Goal: Task Accomplishment & Management: Manage account settings

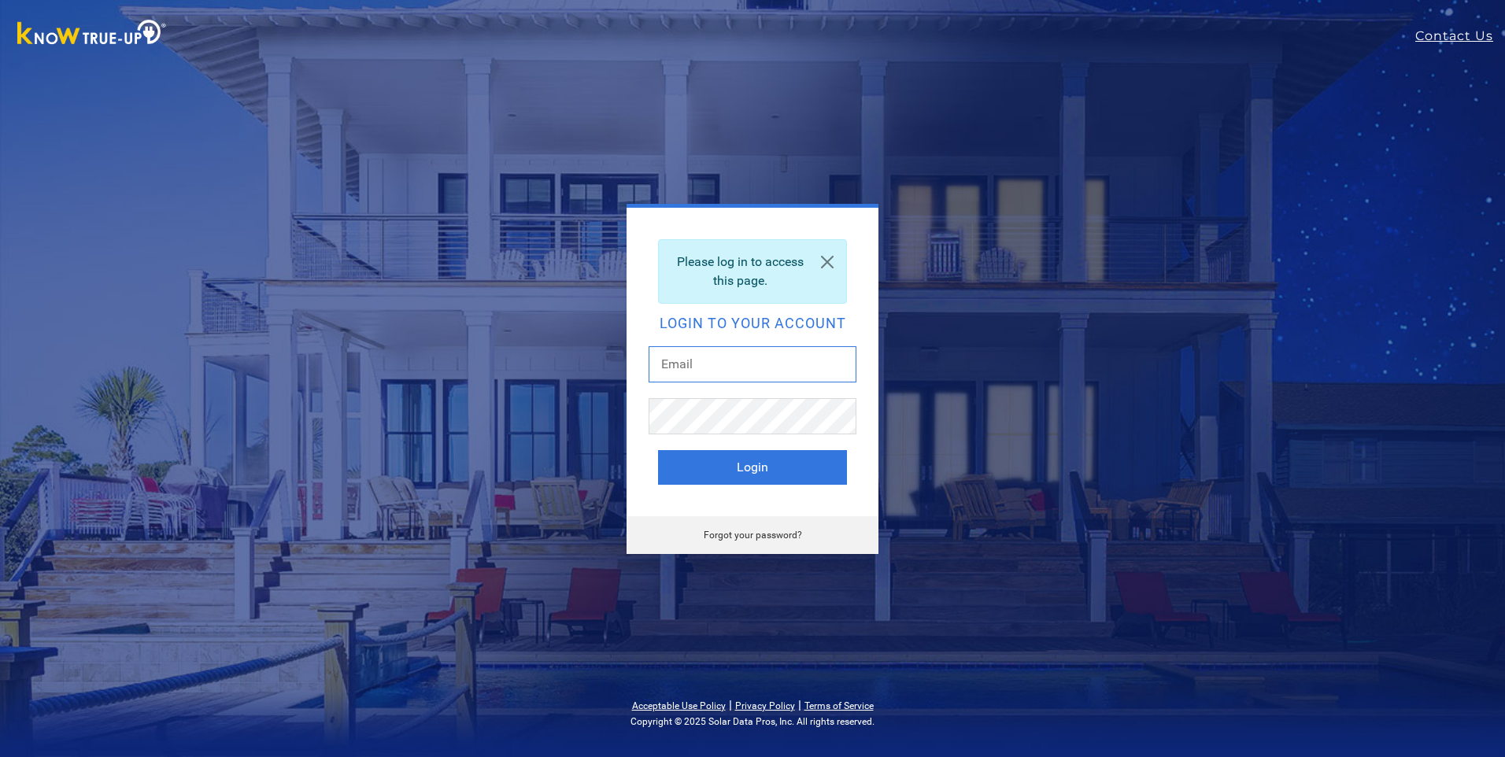
click at [782, 353] on input "text" at bounding box center [752, 364] width 208 height 36
type input "mrshany@msn.com"
click at [658, 450] on button "Login" at bounding box center [752, 467] width 189 height 35
click at [786, 368] on input "[EMAIL_ADDRESS][DOMAIN_NAME]" at bounding box center [752, 364] width 208 height 36
type input "[EMAIL_ADDRESS][DOMAIN_NAME]"
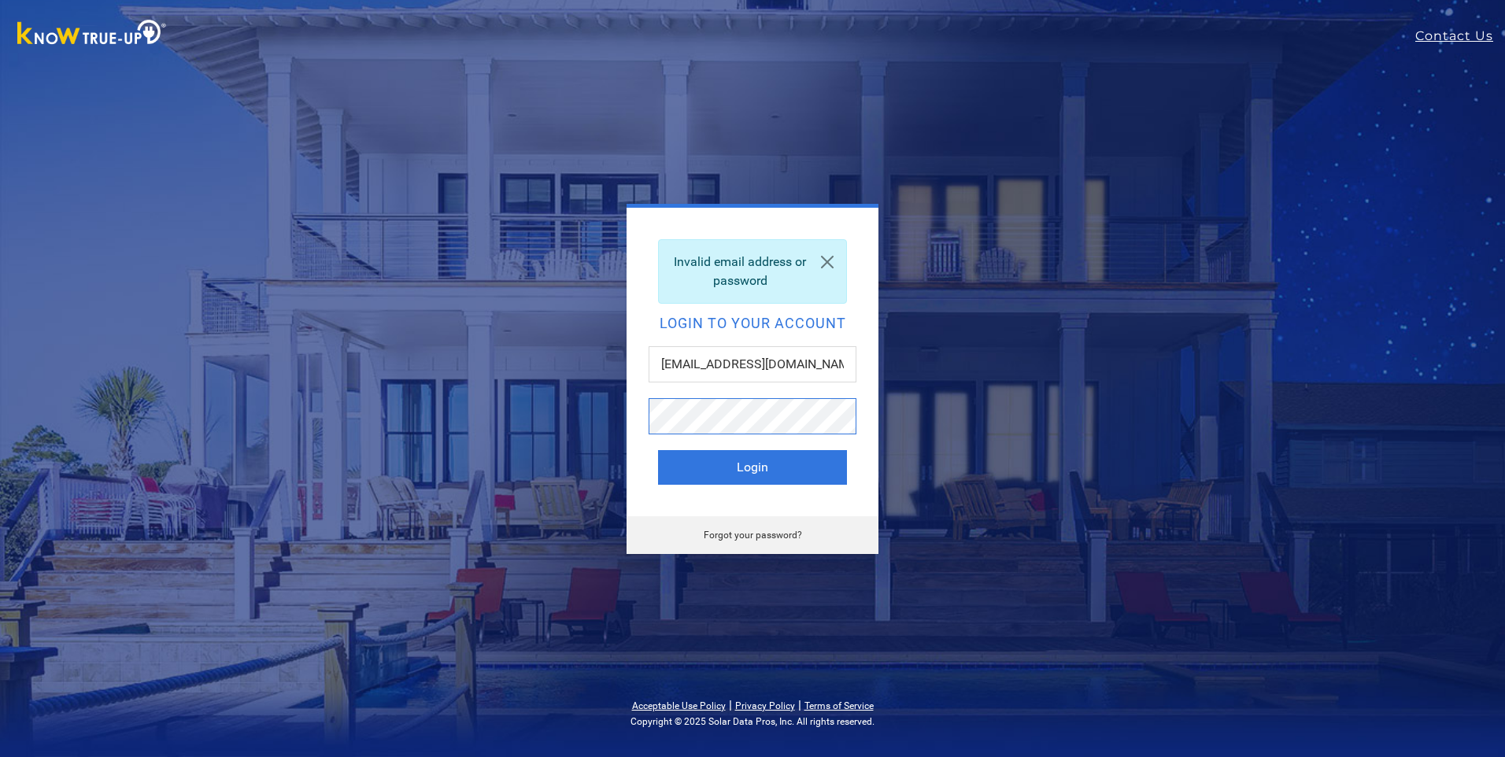
click at [658, 450] on button "Login" at bounding box center [752, 467] width 189 height 35
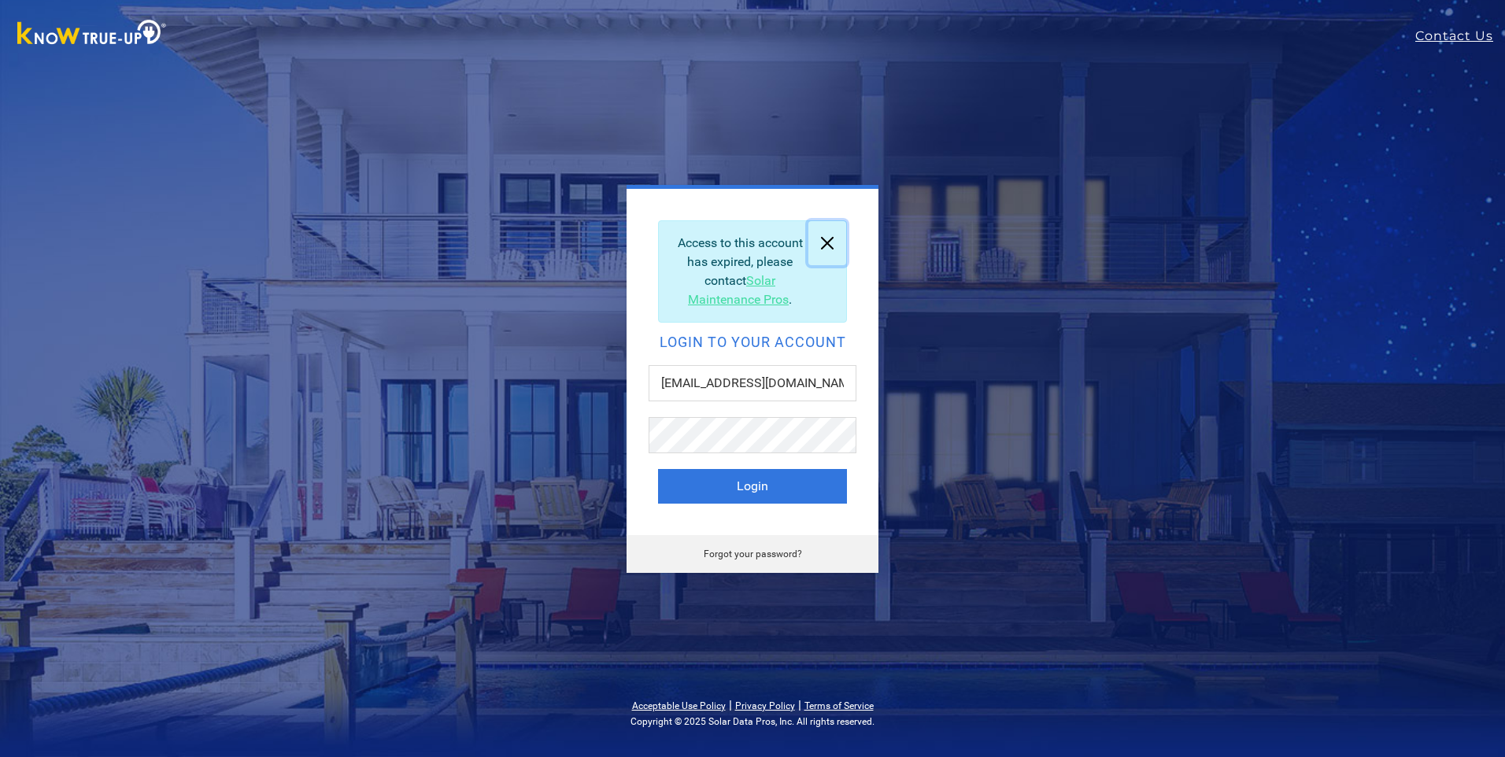
click at [831, 233] on link at bounding box center [827, 243] width 38 height 44
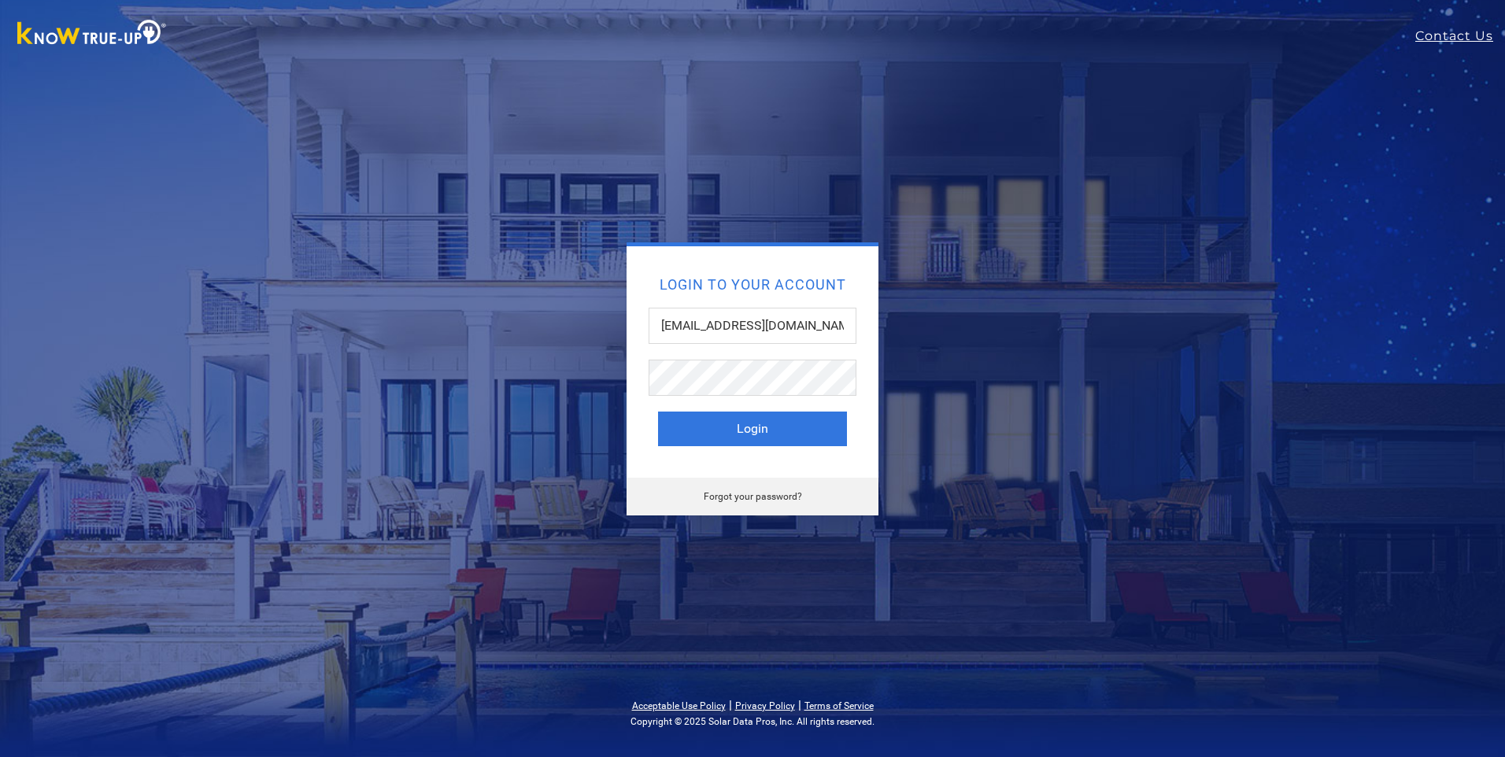
click at [621, 549] on div "Login to your account [EMAIL_ADDRESS][DOMAIN_NAME] Login Forgot your password?" at bounding box center [752, 378] width 1505 height 757
click at [519, 400] on div "Login to your account mrshany@hotmail.com Login Forgot your password?" at bounding box center [752, 378] width 693 height 273
click at [737, 616] on div "Login to your account mrshany@hotmail.com Login Forgot your password?" at bounding box center [752, 378] width 1505 height 757
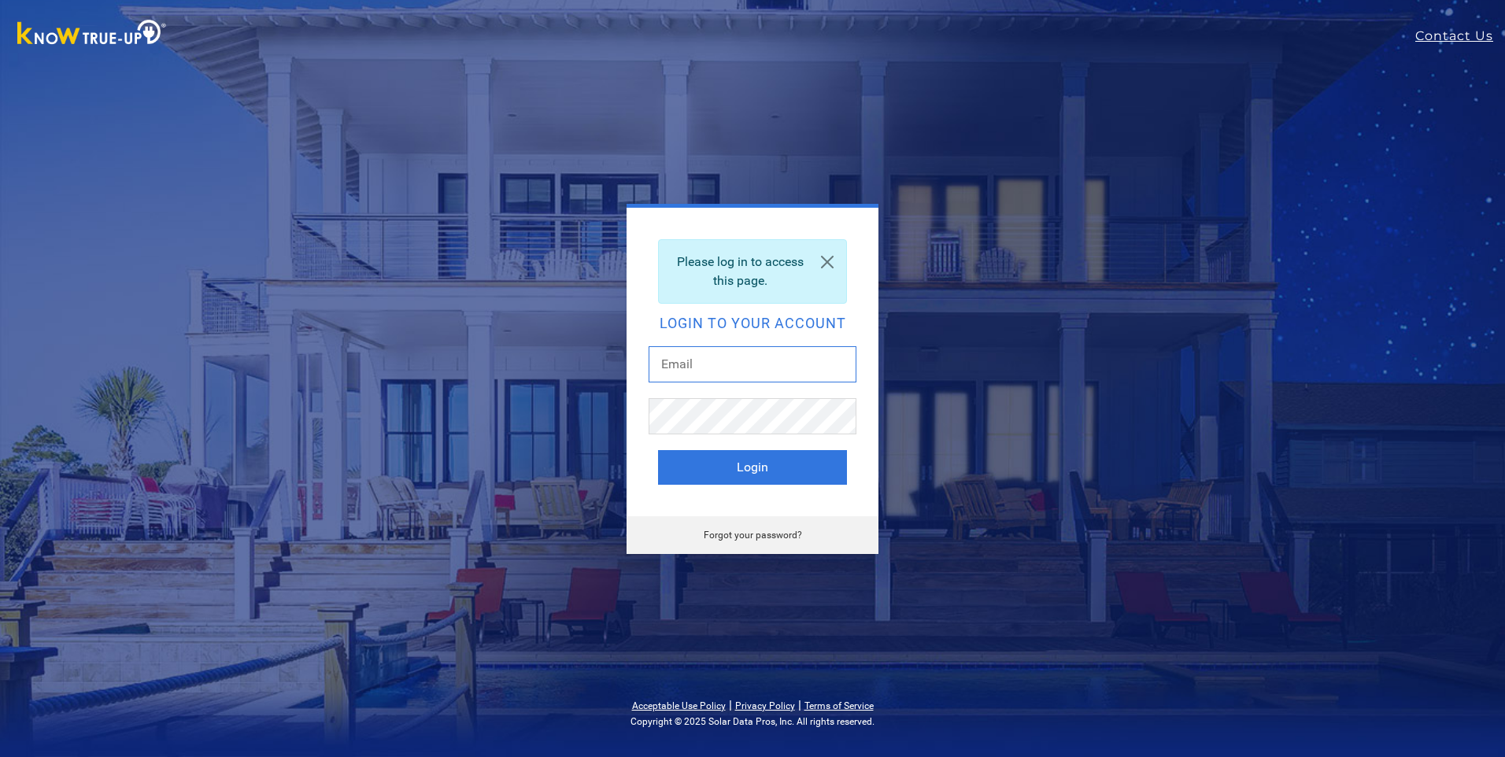
click at [737, 353] on input "text" at bounding box center [752, 364] width 208 height 36
type input "fshanahan@mecawp.com"
click at [658, 450] on button "Login" at bounding box center [752, 467] width 189 height 35
